Goal: Transaction & Acquisition: Purchase product/service

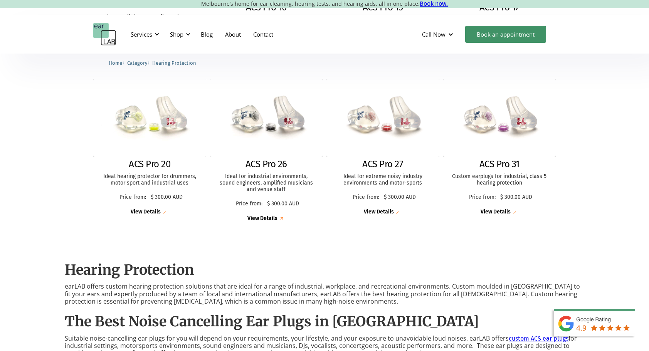
scroll to position [351, 0]
click at [504, 213] on div "View Details" at bounding box center [496, 211] width 30 height 7
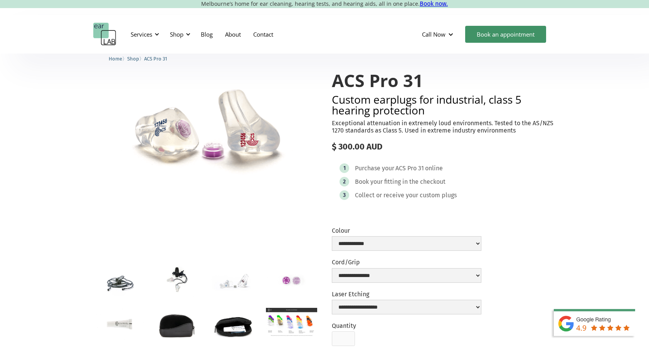
scroll to position [30, 0]
drag, startPoint x: 218, startPoint y: 133, endPoint x: 171, endPoint y: 163, distance: 55.3
click at [171, 163] on img "open lightbox" at bounding box center [205, 133] width 224 height 154
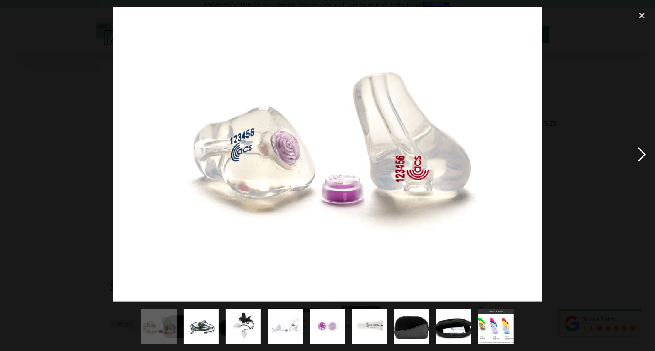
click at [642, 155] on div "next image" at bounding box center [642, 154] width 26 height 295
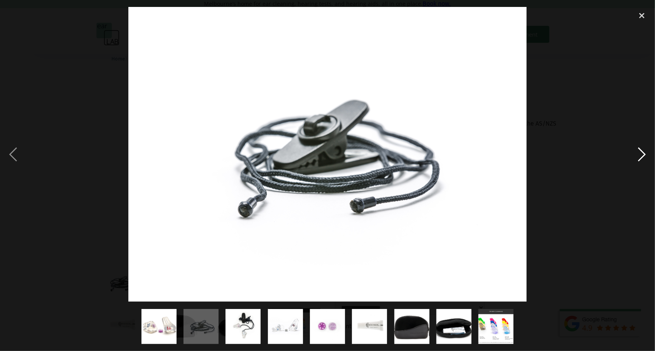
drag, startPoint x: 642, startPoint y: 155, endPoint x: 643, endPoint y: 138, distance: 16.6
click at [643, 138] on div "next image" at bounding box center [642, 154] width 26 height 295
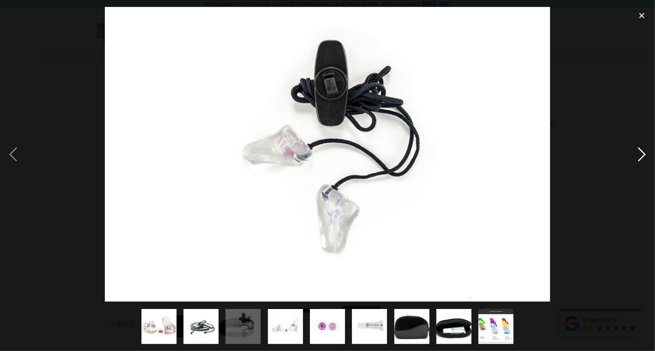
click at [642, 151] on div "next image" at bounding box center [642, 154] width 26 height 295
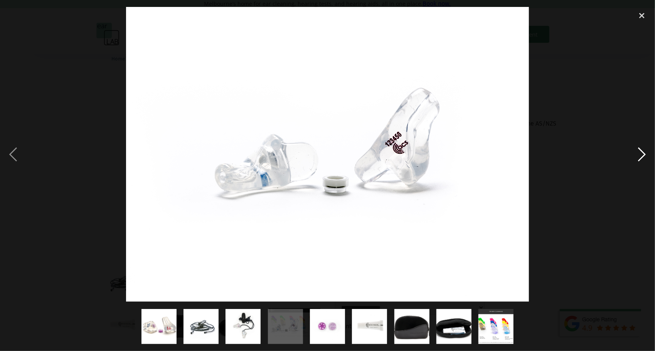
click at [642, 151] on div "next image" at bounding box center [642, 154] width 26 height 295
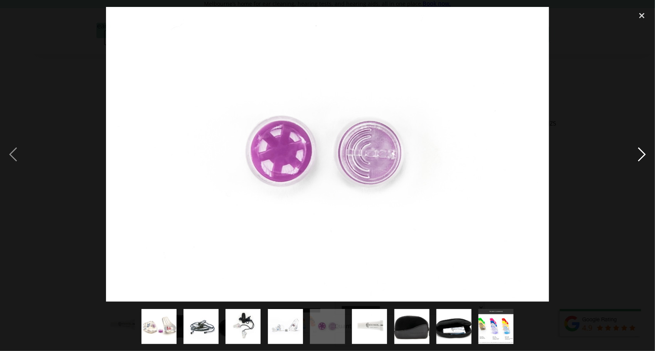
click at [642, 151] on div "next image" at bounding box center [642, 154] width 26 height 295
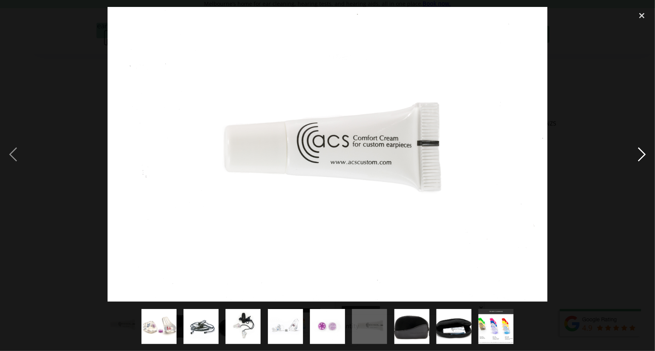
click at [642, 151] on div "next image" at bounding box center [642, 154] width 26 height 295
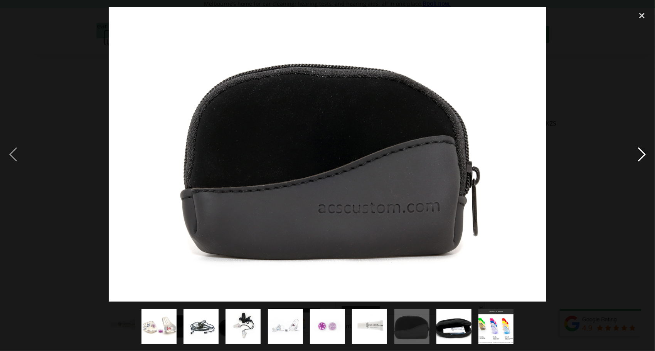
click at [642, 151] on div "next image" at bounding box center [642, 154] width 26 height 295
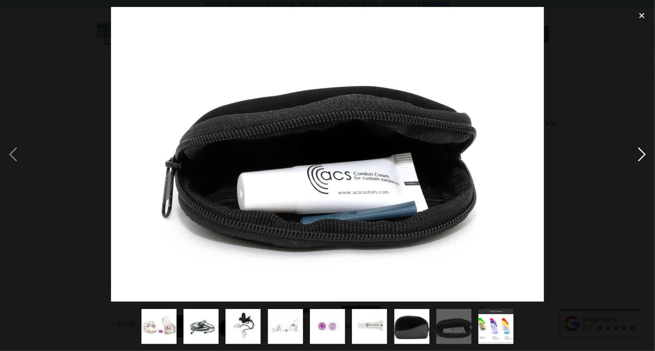
click at [642, 151] on div "next image" at bounding box center [642, 154] width 26 height 295
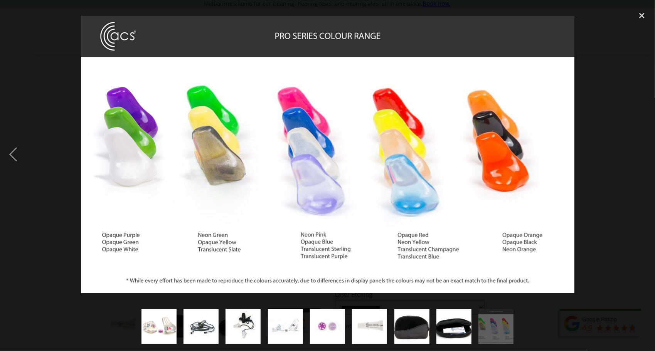
click at [642, 151] on div "next image" at bounding box center [642, 154] width 26 height 295
click at [641, 17] on div "close lightbox" at bounding box center [642, 15] width 26 height 17
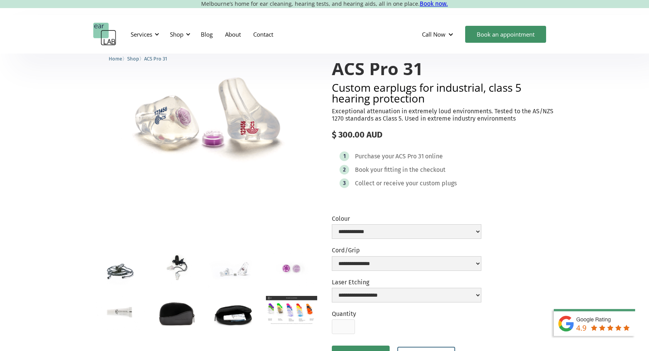
scroll to position [0, 0]
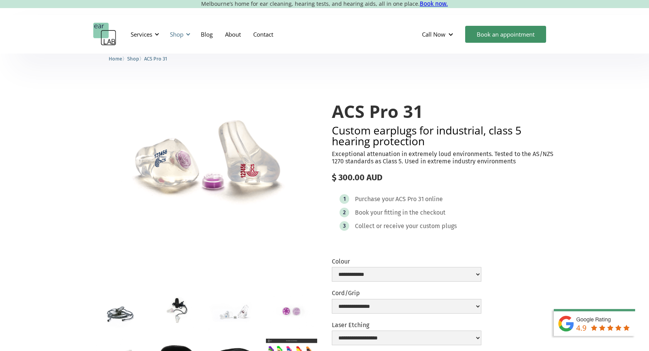
click at [183, 35] on div "Shop" at bounding box center [176, 34] width 13 height 8
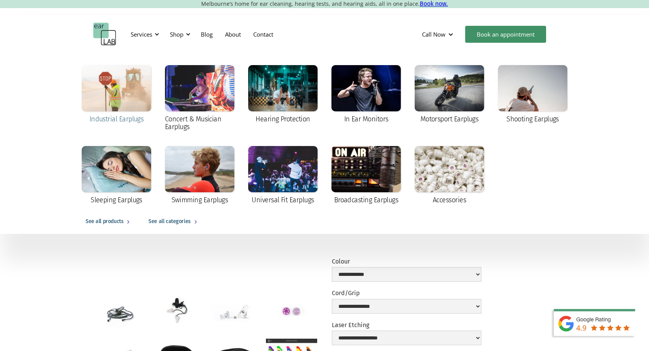
click at [112, 95] on div at bounding box center [116, 88] width 69 height 46
